Goal: Task Accomplishment & Management: Use online tool/utility

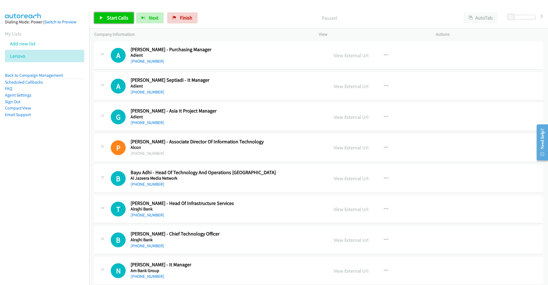
click at [118, 16] on span "Start Calls" at bounding box center [117, 18] width 21 height 6
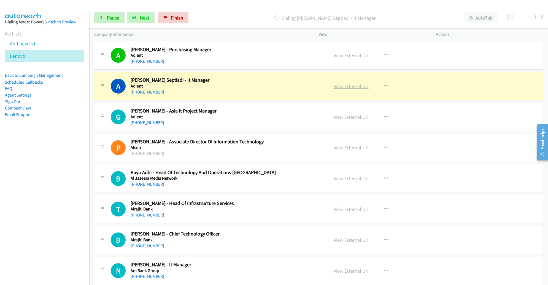
click at [344, 85] on link "View External Url" at bounding box center [351, 86] width 35 height 6
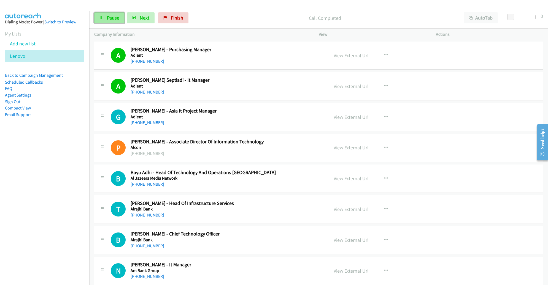
click at [109, 15] on span "Pause" at bounding box center [113, 18] width 12 height 6
click at [119, 17] on span "Start Calls" at bounding box center [117, 18] width 21 height 6
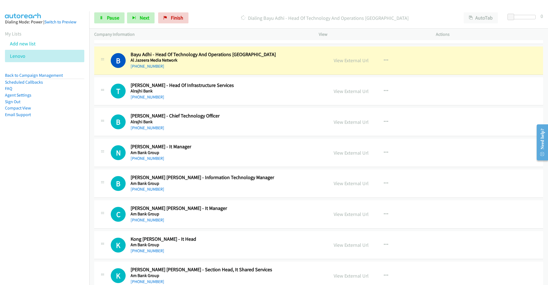
scroll to position [118, 0]
click at [354, 58] on link "View External Url" at bounding box center [351, 61] width 35 height 6
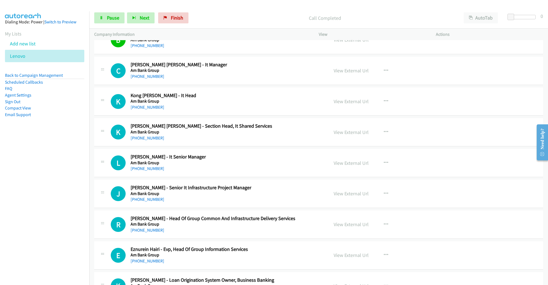
scroll to position [278, 0]
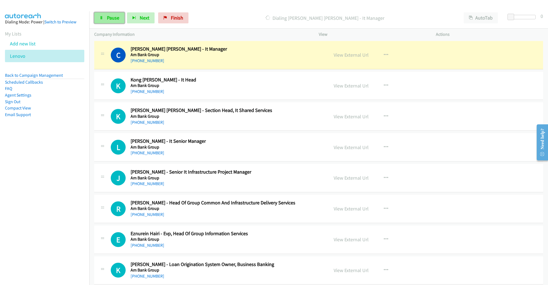
click at [109, 16] on span "Pause" at bounding box center [113, 18] width 12 height 6
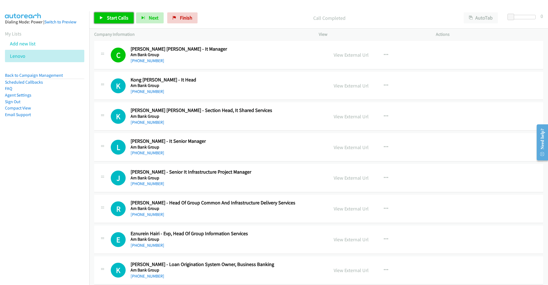
click at [123, 21] on link "Start Calls" at bounding box center [113, 17] width 39 height 11
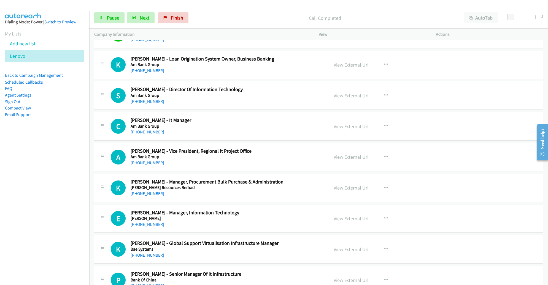
scroll to position [485, 0]
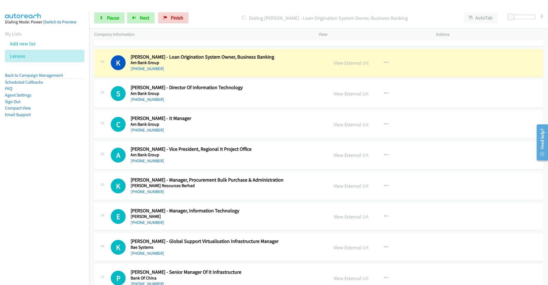
click at [316, 122] on h5 "Am Bank Group" at bounding box center [226, 125] width 190 height 6
click at [110, 18] on span "Pause" at bounding box center [113, 18] width 12 height 6
click at [342, 63] on link "View External Url" at bounding box center [351, 63] width 35 height 6
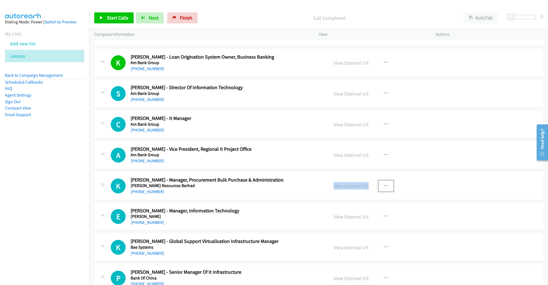
click at [384, 184] on icon "button" at bounding box center [386, 186] width 4 height 4
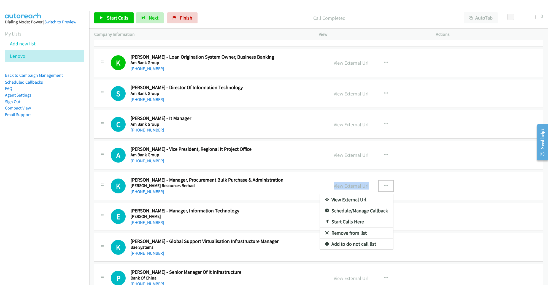
click at [364, 228] on link "Remove from list" at bounding box center [356, 233] width 73 height 11
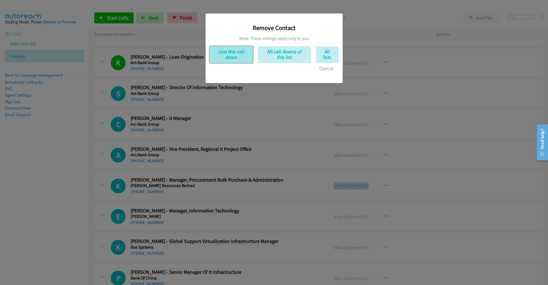
click at [243, 55] on button "Just this call down" at bounding box center [231, 54] width 43 height 17
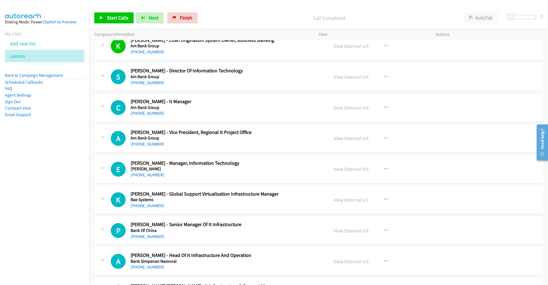
scroll to position [508, 0]
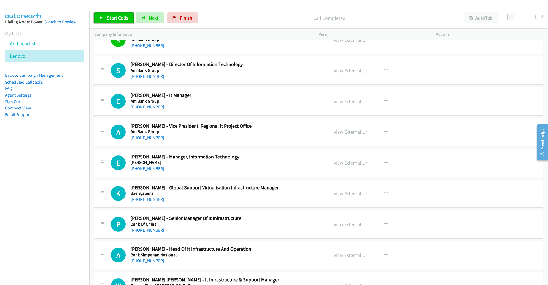
click at [118, 20] on span "Start Calls" at bounding box center [117, 18] width 21 height 6
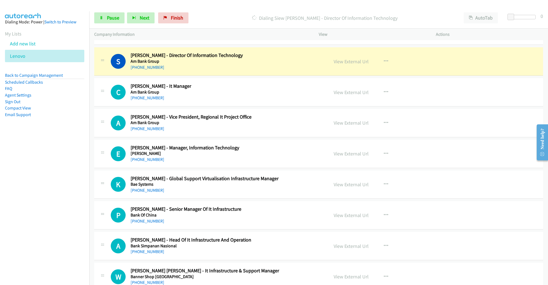
scroll to position [518, 0]
click at [112, 20] on span "Pause" at bounding box center [113, 18] width 12 height 6
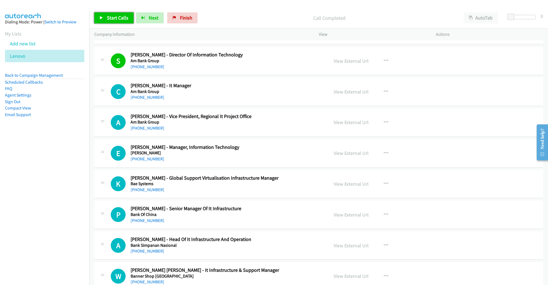
click at [102, 18] on icon at bounding box center [101, 18] width 4 height 4
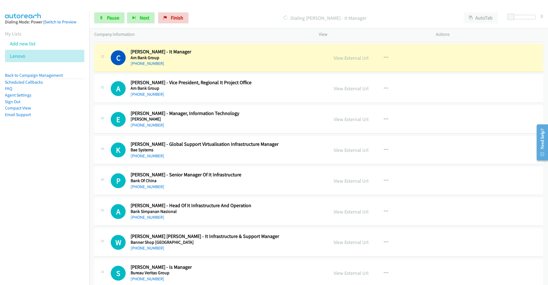
scroll to position [552, 0]
click at [345, 56] on link "View External Url" at bounding box center [351, 58] width 35 height 6
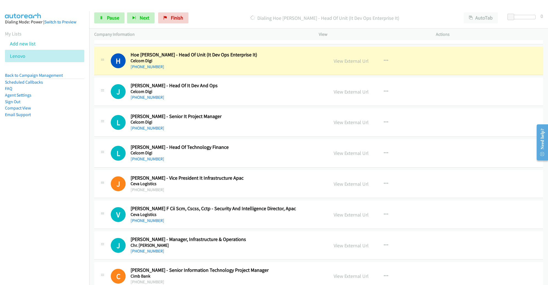
scroll to position [1011, 0]
click at [268, 95] on div "[PHONE_NUMBER]" at bounding box center [226, 97] width 190 height 7
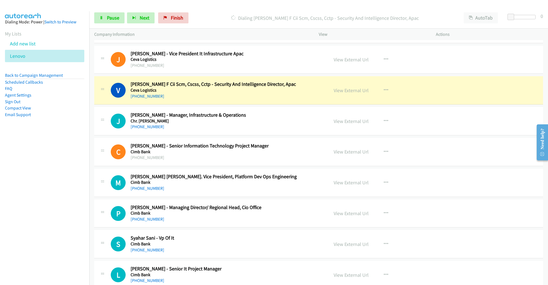
scroll to position [1144, 0]
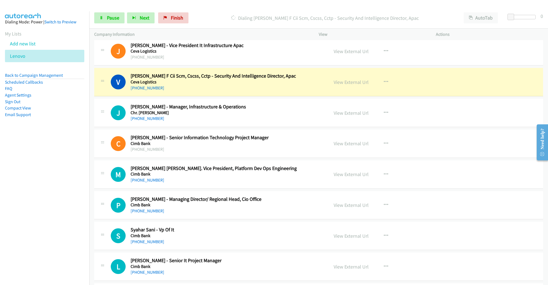
click at [313, 104] on h2 "[PERSON_NAME] - Manager, Infrastructure & Operations" at bounding box center [226, 107] width 190 height 6
click at [342, 79] on link "View External Url" at bounding box center [351, 82] width 35 height 6
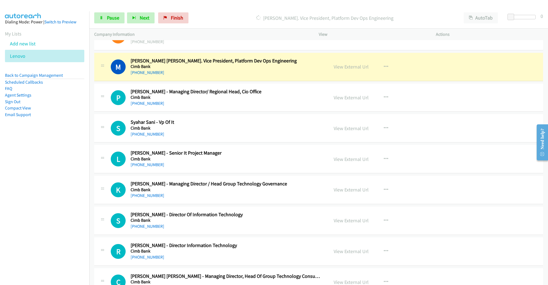
scroll to position [1253, 0]
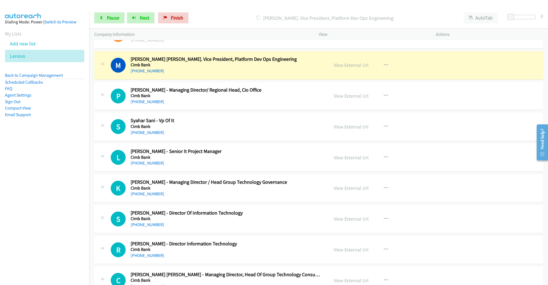
click at [434, 167] on div "L Callback Scheduled Lakshmana Menon Krishnan - Senior It Project Manager Cimb …" at bounding box center [318, 158] width 449 height 28
click at [310, 99] on div "[PHONE_NUMBER]" at bounding box center [226, 102] width 190 height 7
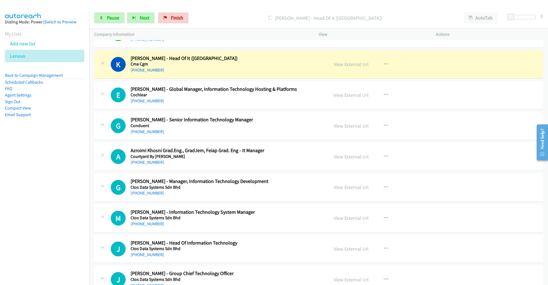
scroll to position [1593, 0]
click at [110, 17] on span "Pause" at bounding box center [113, 18] width 12 height 6
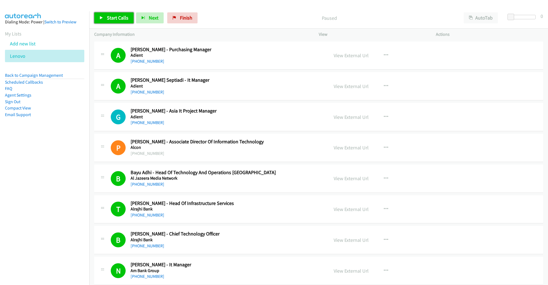
click at [108, 19] on span "Start Calls" at bounding box center [117, 18] width 21 height 6
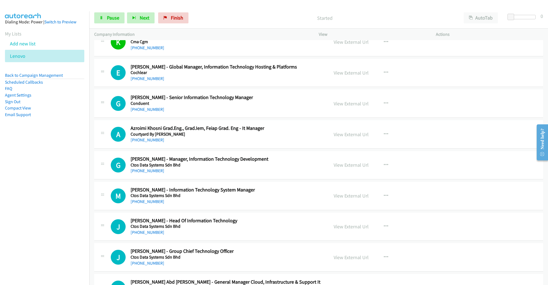
scroll to position [1616, 0]
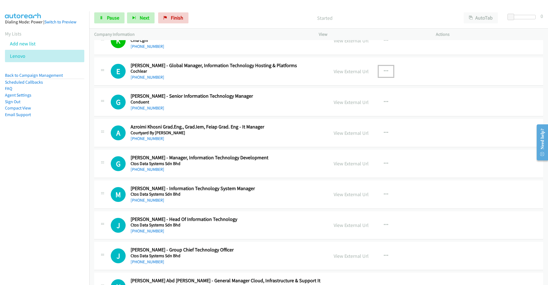
click at [384, 69] on icon "button" at bounding box center [386, 71] width 4 height 4
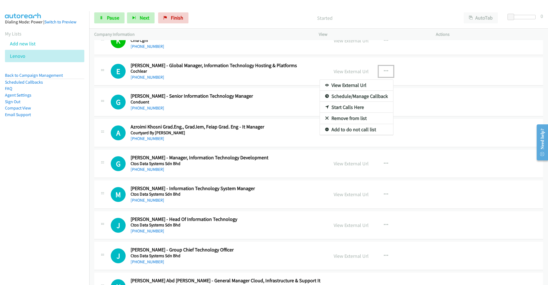
click at [357, 103] on link "Start Calls Here" at bounding box center [356, 107] width 73 height 11
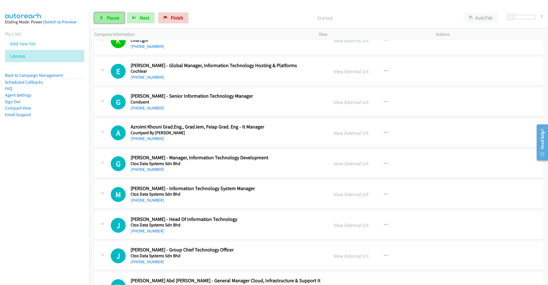
click at [108, 17] on span "Pause" at bounding box center [113, 18] width 12 height 6
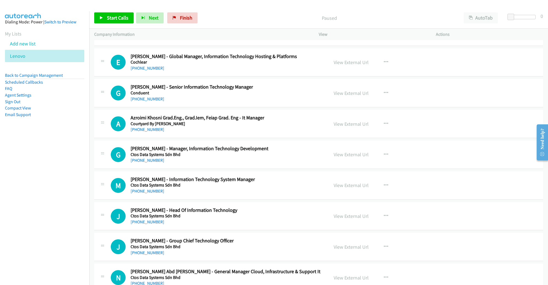
scroll to position [1626, 0]
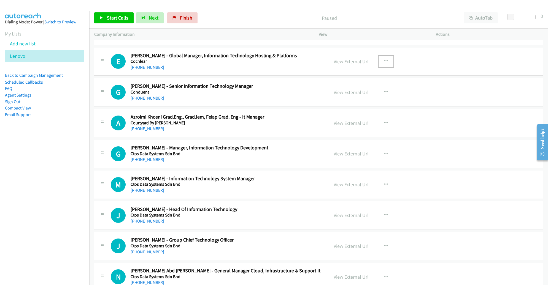
click at [384, 59] on icon "button" at bounding box center [386, 61] width 4 height 4
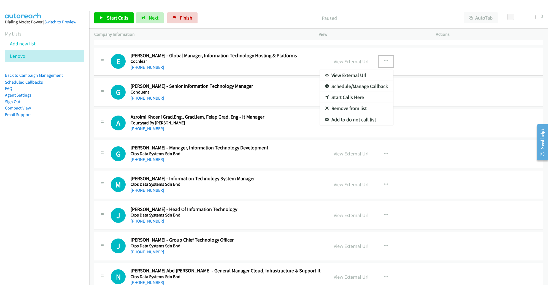
click at [351, 92] on link "Start Calls Here" at bounding box center [356, 97] width 73 height 11
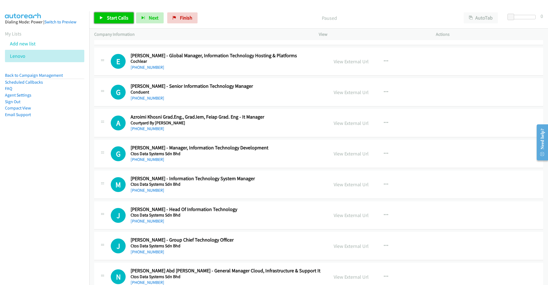
click at [118, 19] on span "Start Calls" at bounding box center [117, 18] width 21 height 6
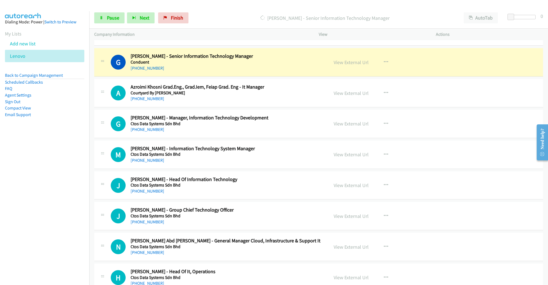
scroll to position [1657, 0]
click at [343, 61] on link "View External Url" at bounding box center [351, 62] width 35 height 6
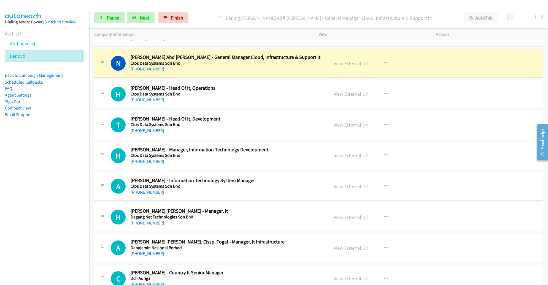
scroll to position [1842, 0]
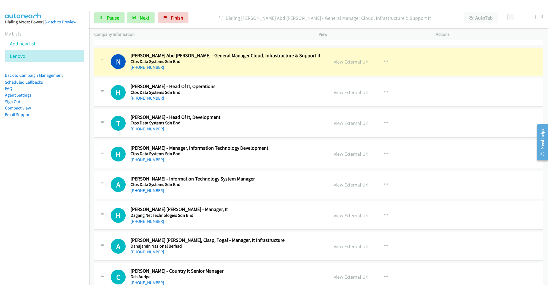
click at [338, 59] on link "View External Url" at bounding box center [351, 62] width 35 height 6
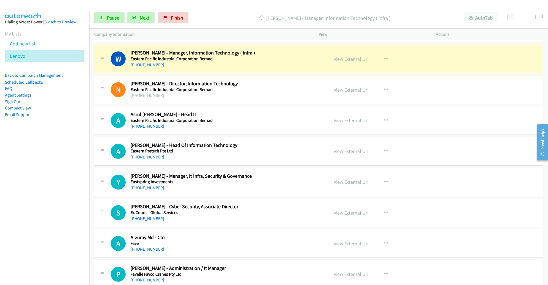
scroll to position [2151, 0]
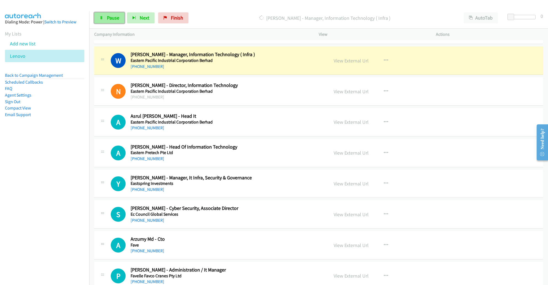
click at [111, 19] on span "Pause" at bounding box center [113, 18] width 12 height 6
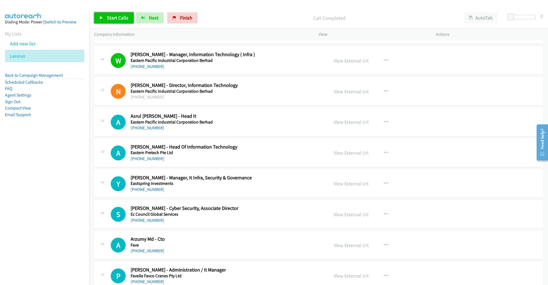
click at [111, 18] on span "Start Calls" at bounding box center [117, 18] width 21 height 6
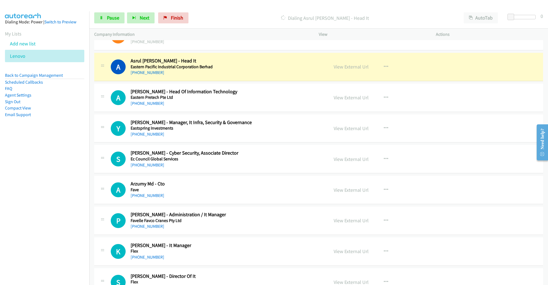
scroll to position [2208, 0]
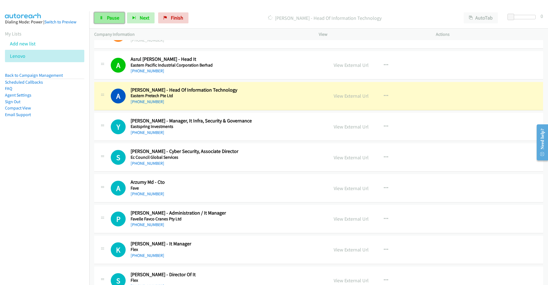
click at [105, 15] on link "Pause" at bounding box center [109, 17] width 30 height 11
click at [352, 62] on link "View External Url" at bounding box center [351, 65] width 35 height 6
click at [341, 93] on link "View External Url" at bounding box center [351, 96] width 35 height 6
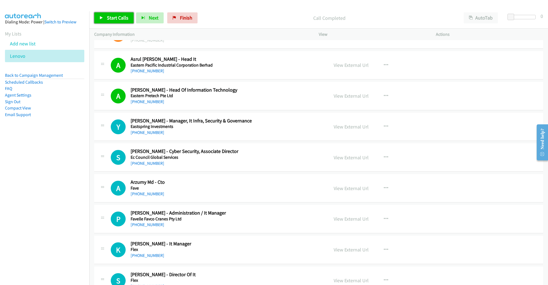
click at [117, 17] on span "Start Calls" at bounding box center [117, 18] width 21 height 6
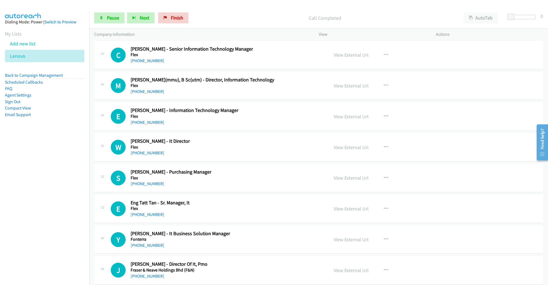
scroll to position [2579, 0]
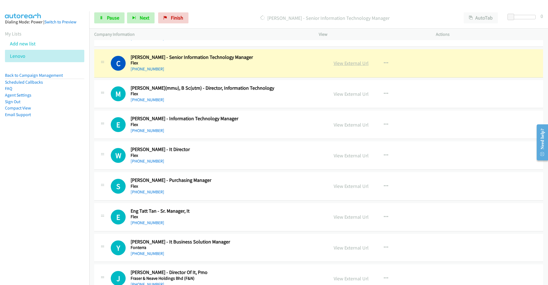
click at [345, 60] on link "View External Url" at bounding box center [351, 63] width 35 height 6
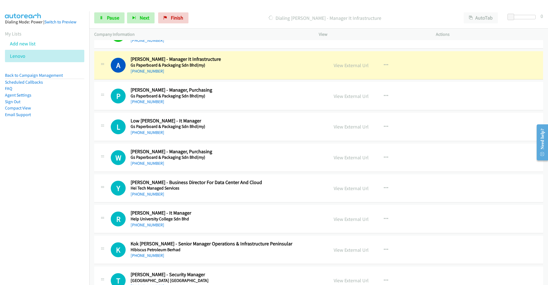
scroll to position [2978, 0]
click at [16, 198] on nav "Dialing Mode: Power | Switch to Preview My Lists Add new list [GEOGRAPHIC_DATA]…" at bounding box center [45, 153] width 90 height 285
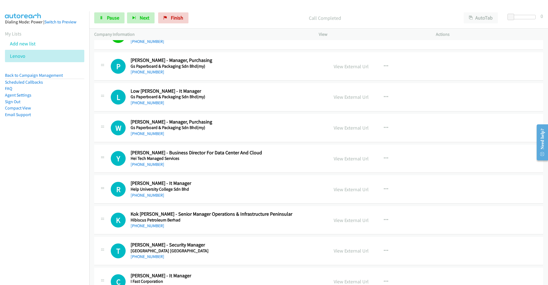
scroll to position [3009, 0]
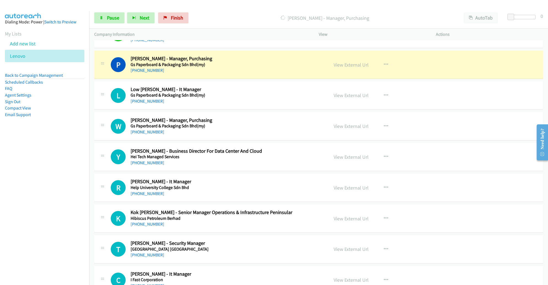
click at [305, 99] on div "L Callback Scheduled Low [PERSON_NAME] - It Manager Gs Paperboard & Packaging S…" at bounding box center [318, 96] width 449 height 28
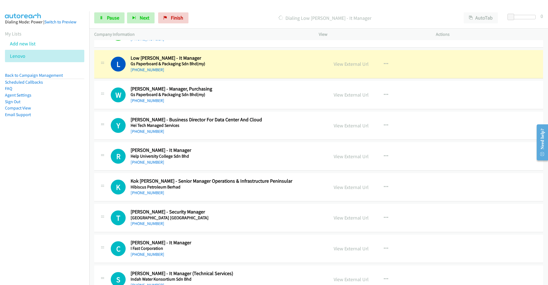
scroll to position [3041, 0]
click at [384, 93] on icon "button" at bounding box center [386, 95] width 4 height 4
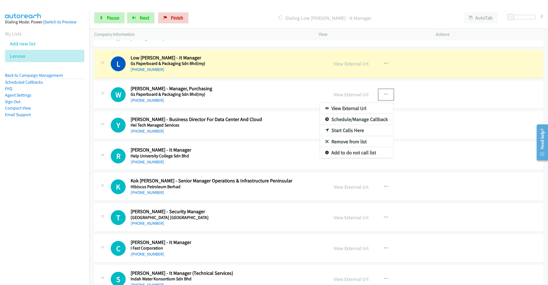
click at [357, 136] on link "Remove from list" at bounding box center [356, 141] width 73 height 11
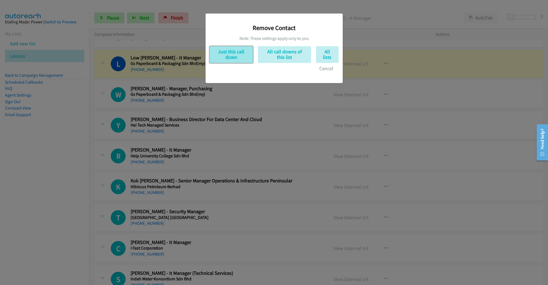
click at [231, 55] on button "Just this call down" at bounding box center [231, 54] width 43 height 17
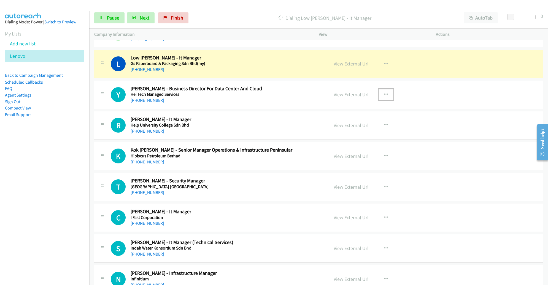
click at [384, 93] on icon "button" at bounding box center [386, 95] width 4 height 4
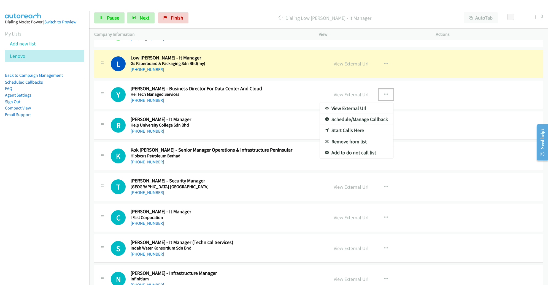
click at [352, 136] on link "Remove from list" at bounding box center [356, 141] width 73 height 11
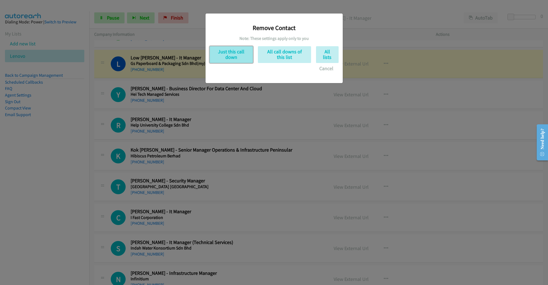
click at [238, 58] on button "Just this call down" at bounding box center [231, 54] width 43 height 17
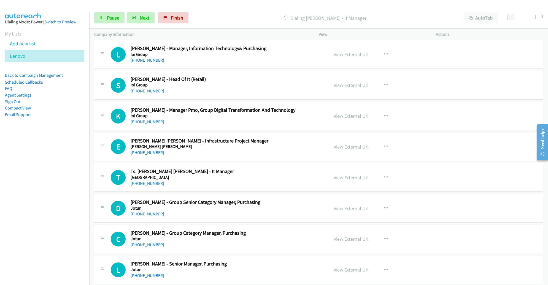
scroll to position [3360, 0]
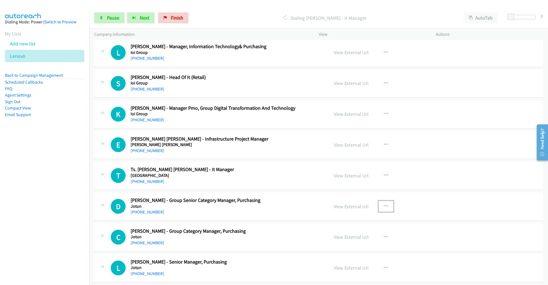
click at [384, 204] on icon "button" at bounding box center [386, 206] width 4 height 4
click at [354, 248] on link "Remove from list" at bounding box center [356, 253] width 73 height 11
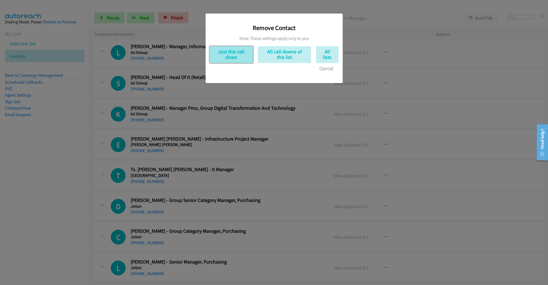
click at [231, 58] on button "Just this call down" at bounding box center [231, 54] width 43 height 17
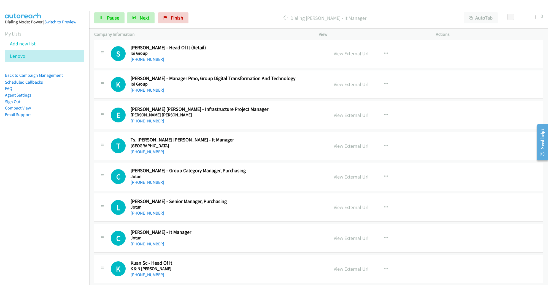
scroll to position [3455, 0]
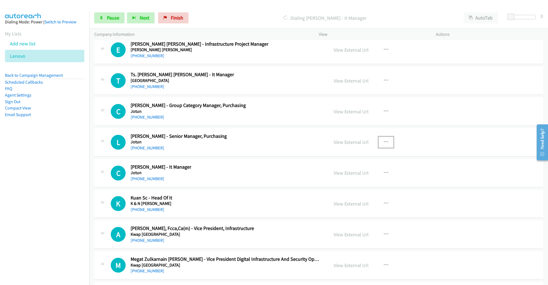
click at [384, 140] on icon "button" at bounding box center [386, 142] width 4 height 4
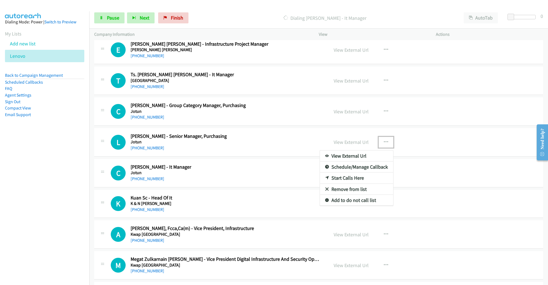
click at [345, 184] on link "Remove from list" at bounding box center [356, 189] width 73 height 11
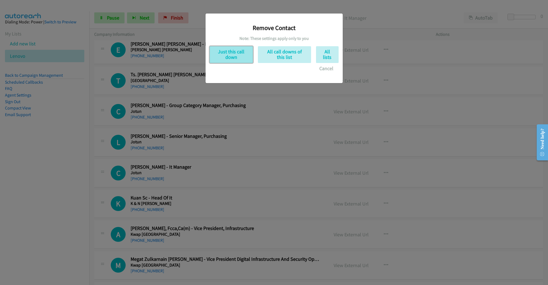
click at [233, 57] on button "Just this call down" at bounding box center [231, 54] width 43 height 17
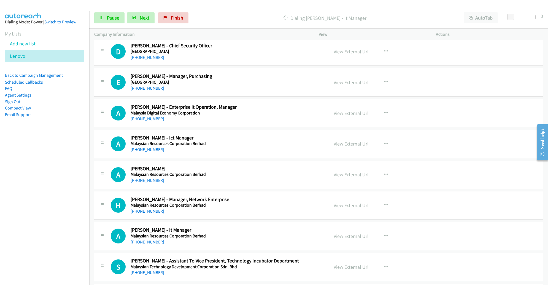
scroll to position [3994, 0]
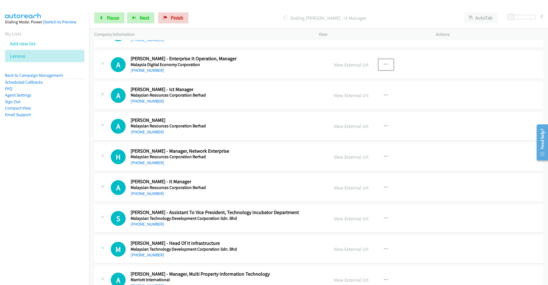
click at [386, 59] on button "button" at bounding box center [385, 64] width 15 height 11
click at [358, 106] on link "Remove from list" at bounding box center [356, 111] width 73 height 11
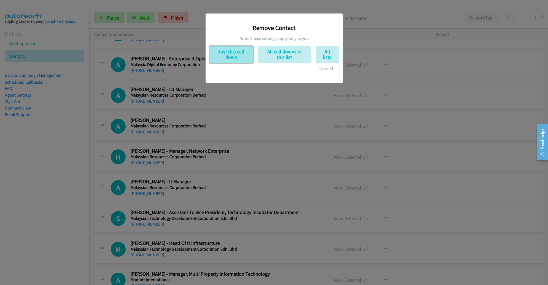
click at [239, 55] on button "Just this call down" at bounding box center [231, 54] width 43 height 17
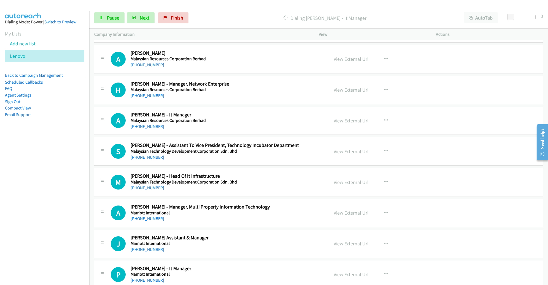
scroll to position [4036, 0]
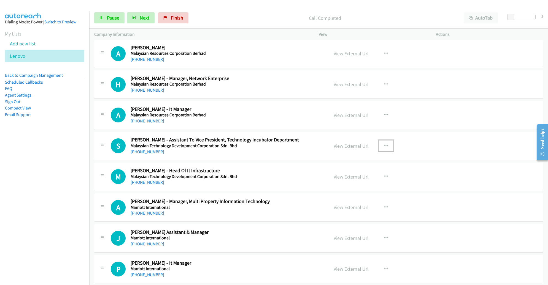
click at [385, 140] on button "button" at bounding box center [385, 145] width 15 height 11
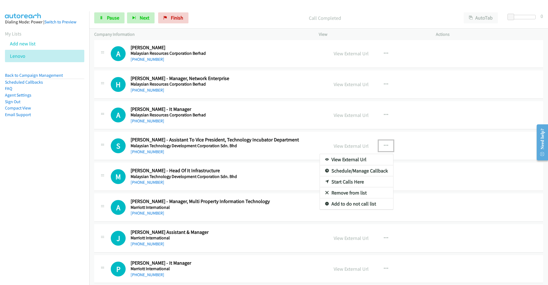
click at [348, 188] on link "Remove from list" at bounding box center [356, 193] width 73 height 11
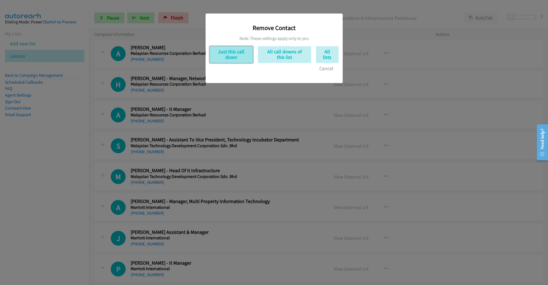
click at [234, 52] on button "Just this call down" at bounding box center [231, 54] width 43 height 17
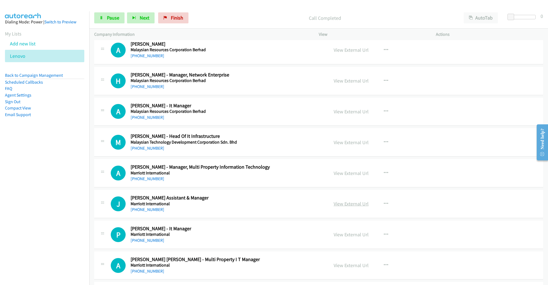
scroll to position [4071, 0]
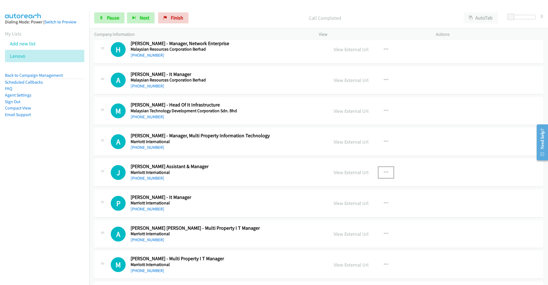
click at [384, 170] on icon "button" at bounding box center [386, 172] width 4 height 4
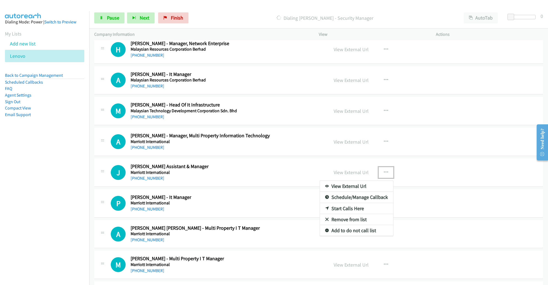
click at [340, 214] on link "Remove from list" at bounding box center [356, 219] width 73 height 11
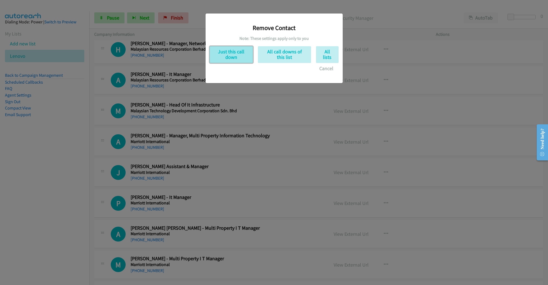
click at [234, 55] on button "Just this call down" at bounding box center [231, 54] width 43 height 17
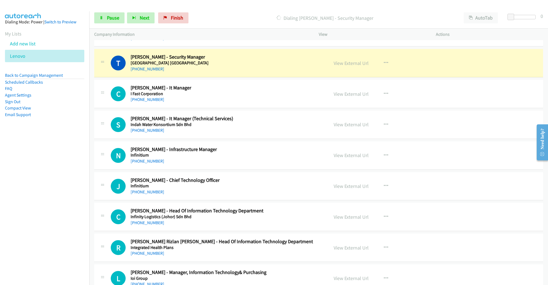
scroll to position [3134, 0]
click at [291, 65] on div "[PHONE_NUMBER]" at bounding box center [226, 68] width 190 height 7
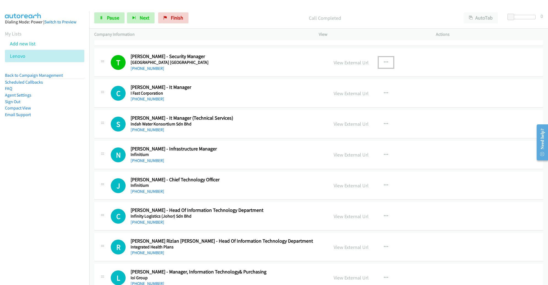
click at [384, 60] on icon "button" at bounding box center [386, 62] width 4 height 4
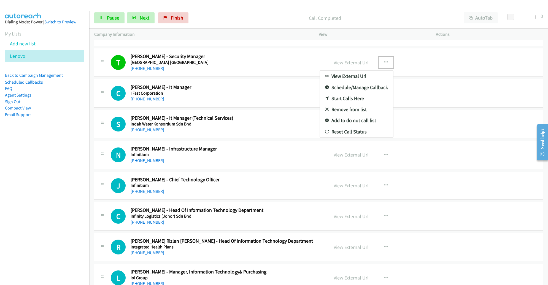
click at [348, 106] on link "Remove from list" at bounding box center [356, 109] width 73 height 11
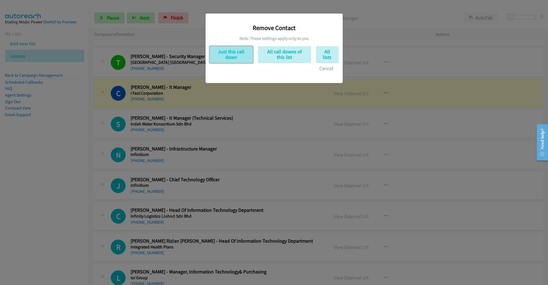
click at [225, 51] on button "Just this call down" at bounding box center [231, 54] width 43 height 17
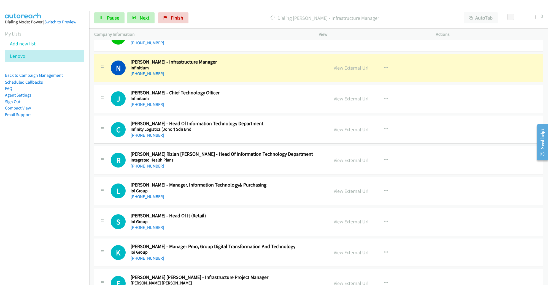
scroll to position [3191, 0]
click at [349, 64] on link "View External Url" at bounding box center [351, 67] width 35 height 6
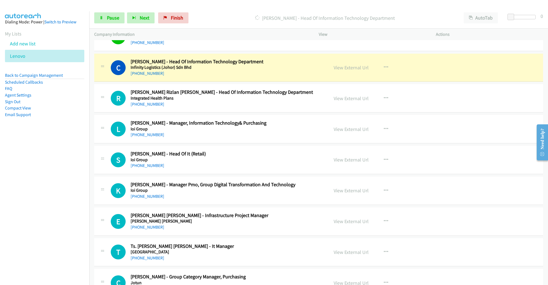
scroll to position [3254, 0]
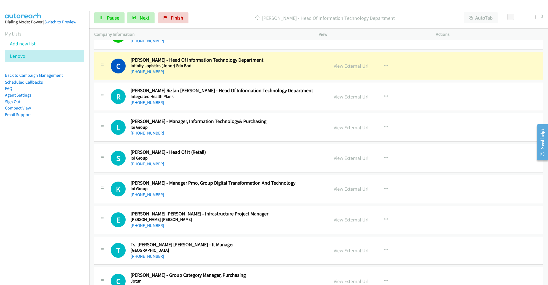
click at [349, 63] on link "View External Url" at bounding box center [351, 66] width 35 height 6
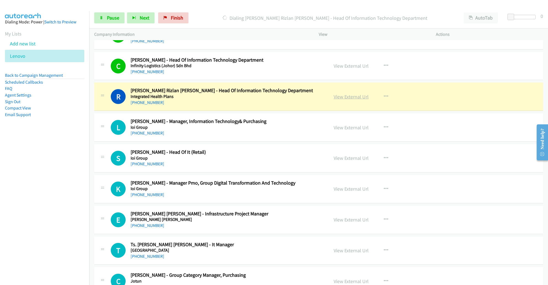
click at [339, 94] on link "View External Url" at bounding box center [351, 97] width 35 height 6
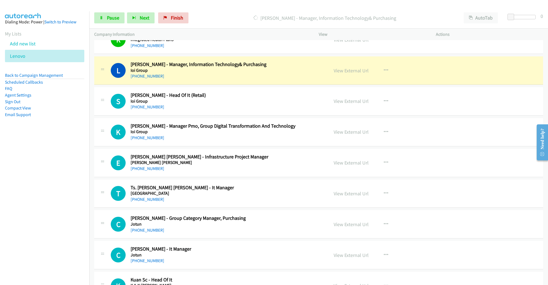
scroll to position [3312, 0]
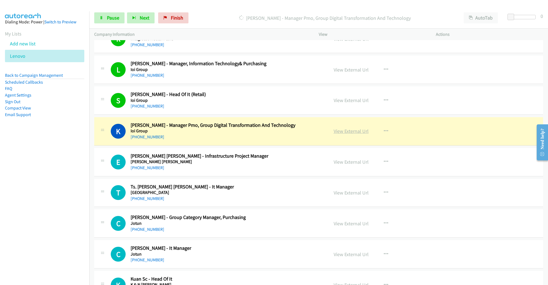
click at [351, 128] on link "View External Url" at bounding box center [351, 131] width 35 height 6
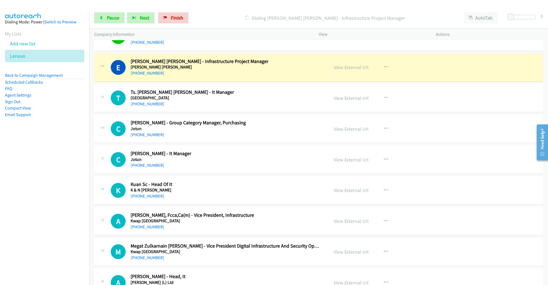
scroll to position [3408, 0]
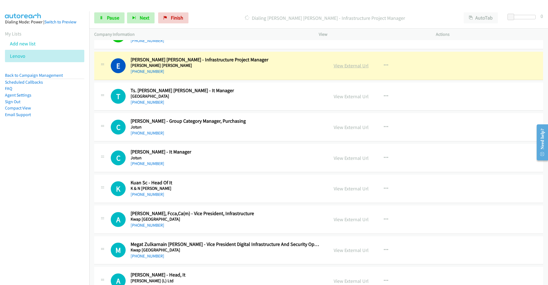
click at [346, 63] on link "View External Url" at bounding box center [351, 66] width 35 height 6
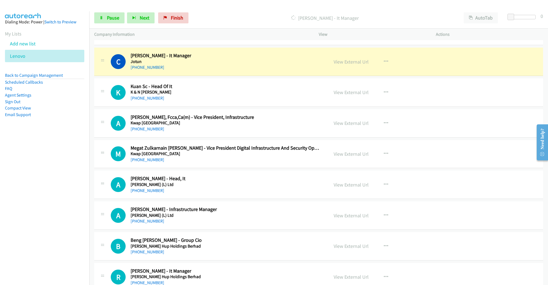
scroll to position [3506, 0]
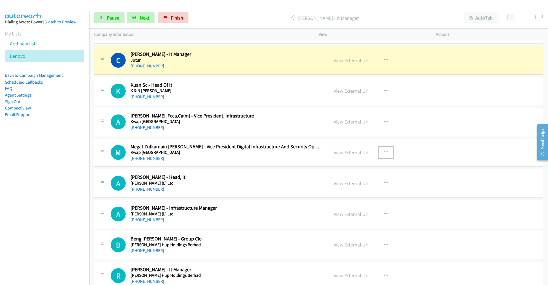
click at [385, 147] on button "button" at bounding box center [385, 152] width 15 height 11
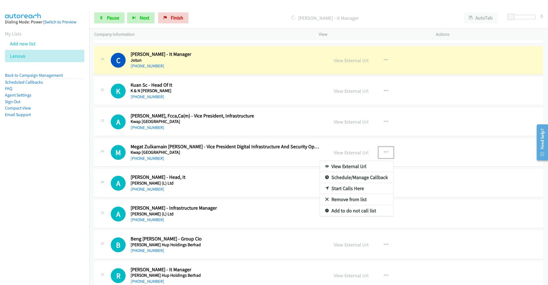
click at [364, 194] on link "Remove from list" at bounding box center [356, 199] width 73 height 11
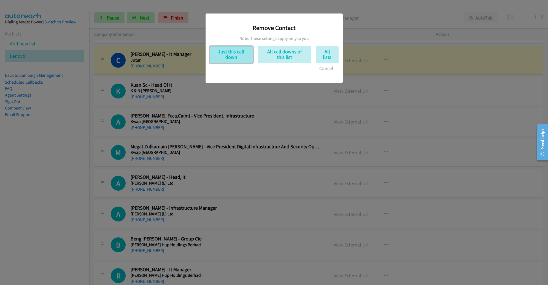
click at [234, 60] on button "Just this call down" at bounding box center [231, 54] width 43 height 17
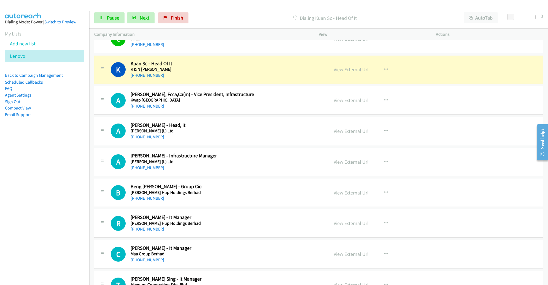
scroll to position [3528, 0]
click at [352, 66] on link "View External Url" at bounding box center [351, 69] width 35 height 6
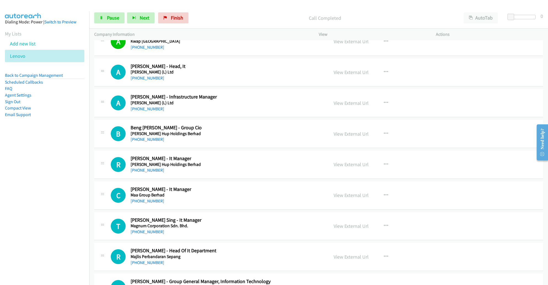
scroll to position [3588, 0]
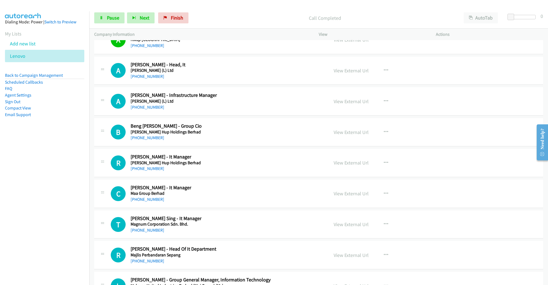
click at [431, 188] on div "View External Url View External Url Schedule/Manage Callback Start Calls Here R…" at bounding box center [390, 194] width 122 height 18
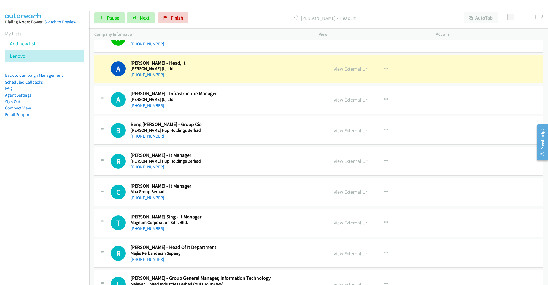
scroll to position [3591, 0]
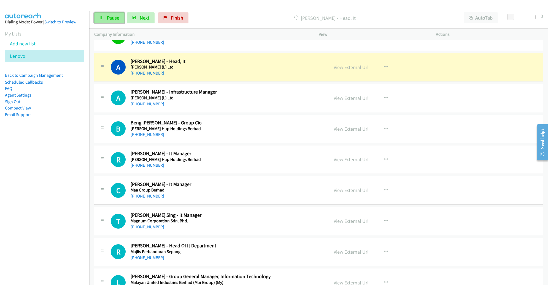
click at [115, 20] on span "Pause" at bounding box center [113, 18] width 12 height 6
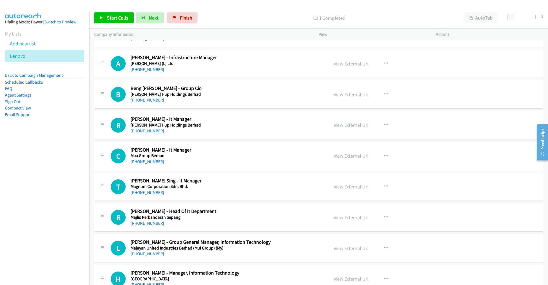
scroll to position [3626, 0]
click at [114, 20] on span "Start Calls" at bounding box center [117, 18] width 21 height 6
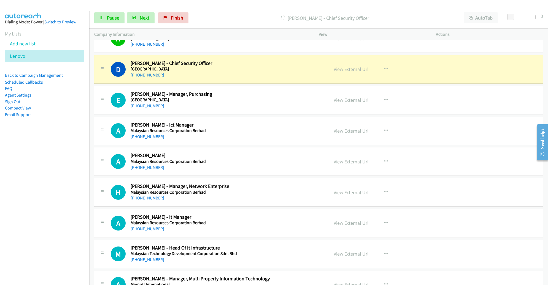
scroll to position [3867, 0]
click at [353, 66] on link "View External Url" at bounding box center [351, 69] width 35 height 6
click at [105, 16] on link "Pause" at bounding box center [109, 17] width 30 height 11
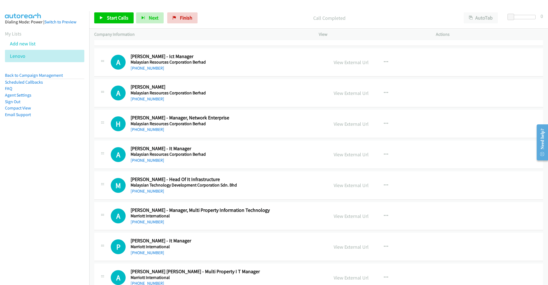
scroll to position [3936, 0]
click at [380, 149] on button "button" at bounding box center [385, 154] width 15 height 11
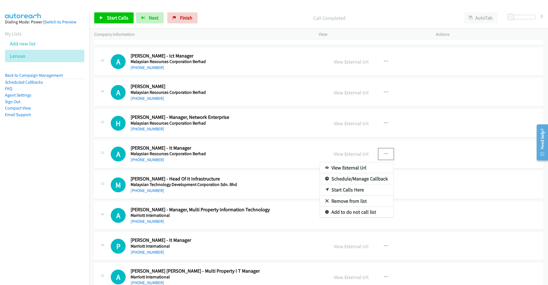
click at [352, 185] on link "Start Calls Here" at bounding box center [356, 190] width 73 height 11
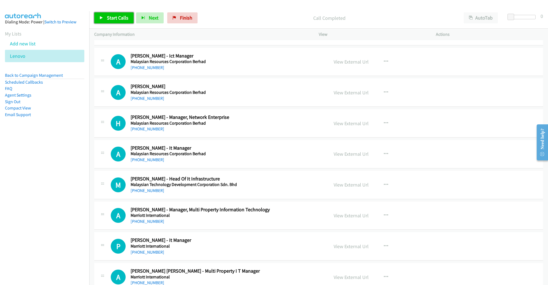
click at [118, 21] on link "Start Calls" at bounding box center [113, 17] width 39 height 11
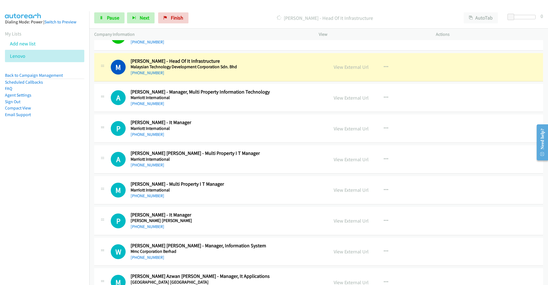
scroll to position [4055, 0]
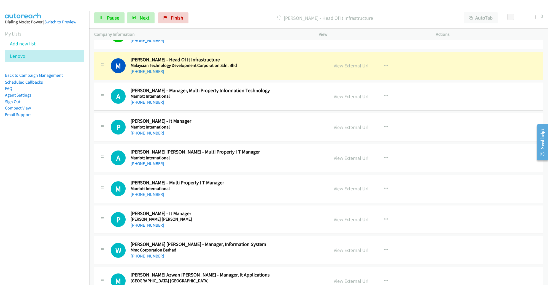
click at [340, 63] on link "View External Url" at bounding box center [351, 66] width 35 height 6
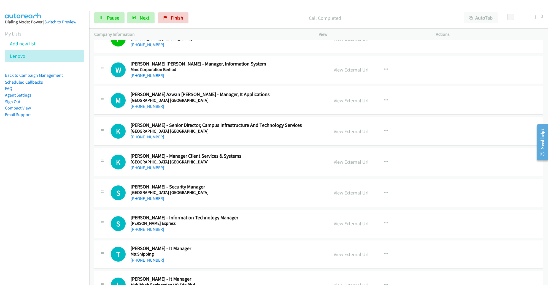
scroll to position [4237, 0]
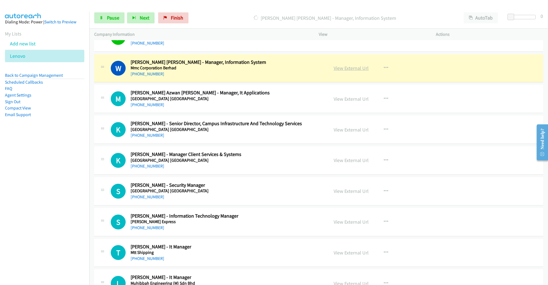
click at [354, 65] on link "View External Url" at bounding box center [351, 68] width 35 height 6
click at [103, 18] on link "Pause" at bounding box center [109, 17] width 30 height 11
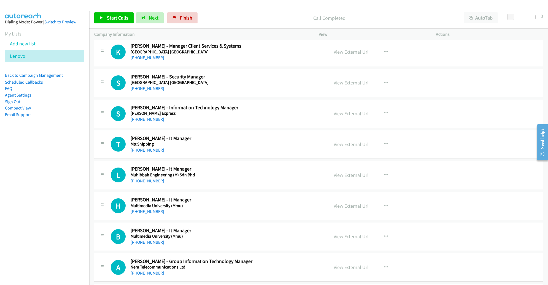
scroll to position [4346, 0]
click at [384, 111] on icon "button" at bounding box center [386, 113] width 4 height 4
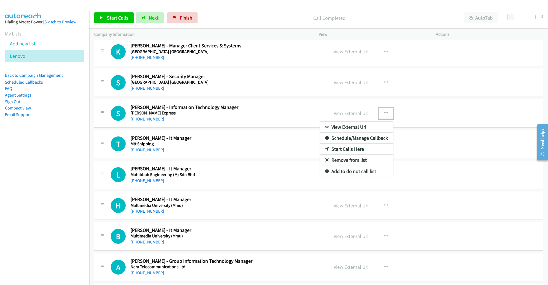
click at [351, 144] on link "Start Calls Here" at bounding box center [356, 149] width 73 height 11
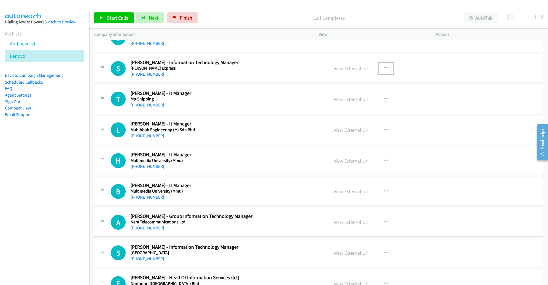
scroll to position [4393, 0]
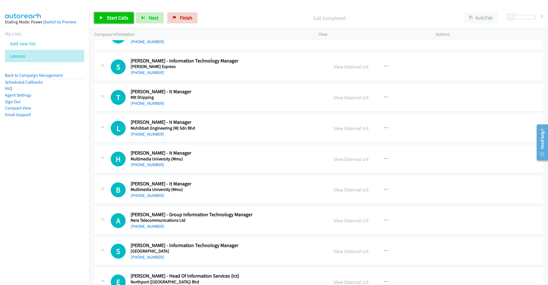
click at [119, 15] on span "Start Calls" at bounding box center [117, 18] width 21 height 6
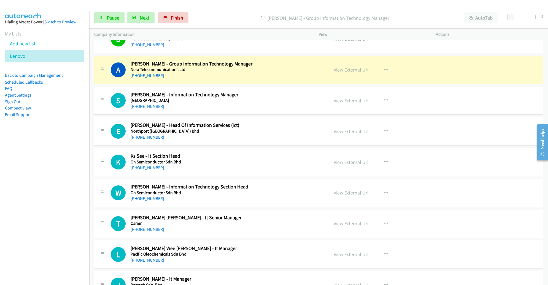
scroll to position [4544, 0]
click at [351, 66] on link "View External Url" at bounding box center [351, 69] width 35 height 6
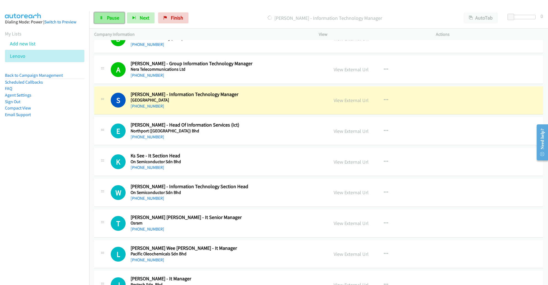
click at [105, 21] on link "Pause" at bounding box center [109, 17] width 30 height 11
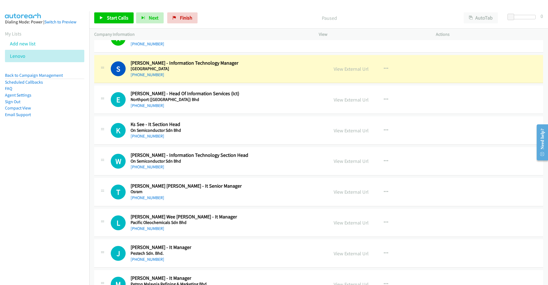
scroll to position [4576, 0]
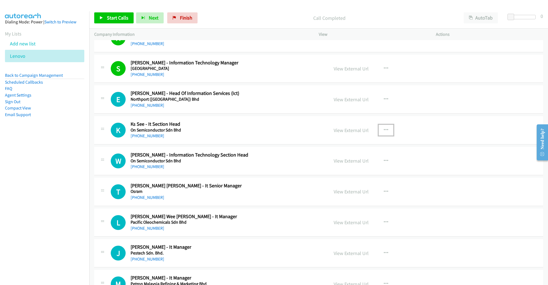
click at [378, 125] on button "button" at bounding box center [385, 130] width 15 height 11
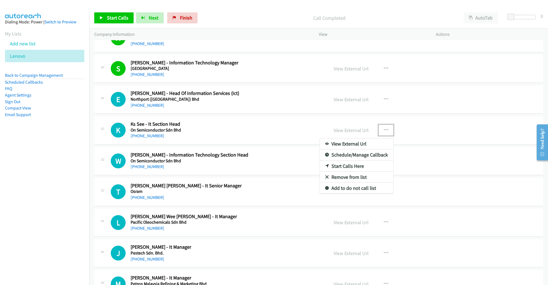
click at [350, 161] on link "Start Calls Here" at bounding box center [356, 166] width 73 height 11
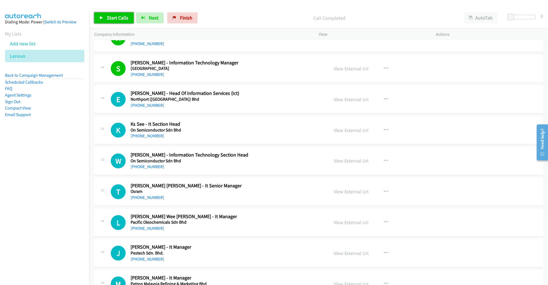
click at [118, 20] on span "Start Calls" at bounding box center [117, 18] width 21 height 6
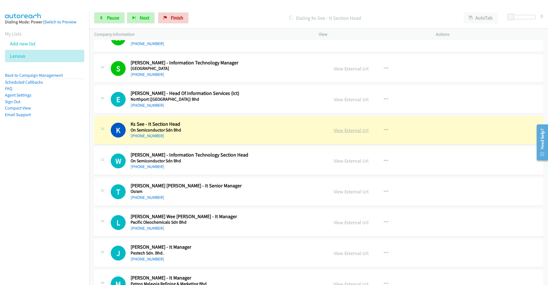
click at [358, 127] on link "View External Url" at bounding box center [351, 130] width 35 height 6
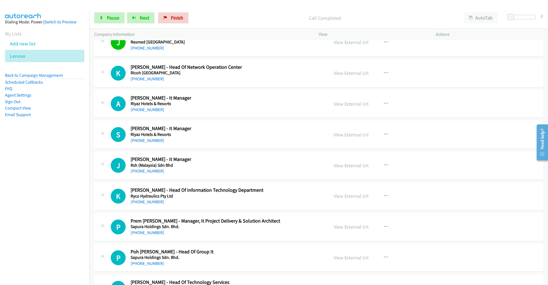
scroll to position [5035, 0]
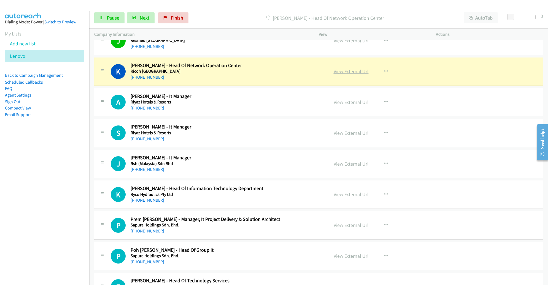
click at [345, 68] on link "View External Url" at bounding box center [351, 71] width 35 height 6
click at [109, 20] on span "Pause" at bounding box center [113, 18] width 12 height 6
